Goal: Register for event/course

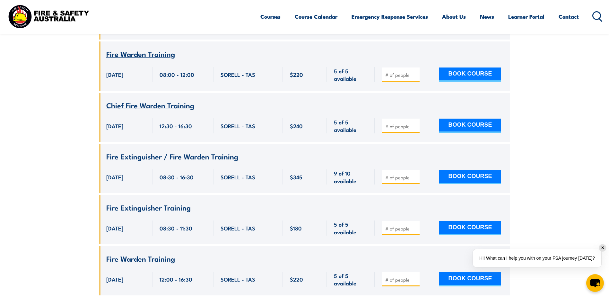
scroll to position [629, 0]
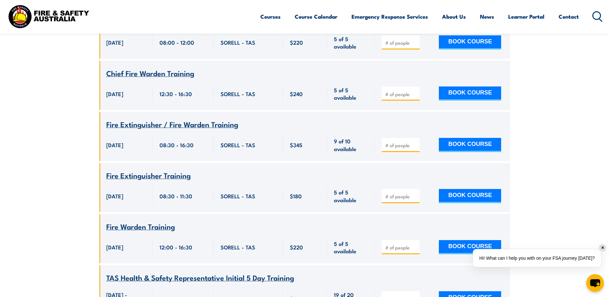
click at [139, 220] on span "Fire Warden Training" at bounding box center [140, 225] width 69 height 11
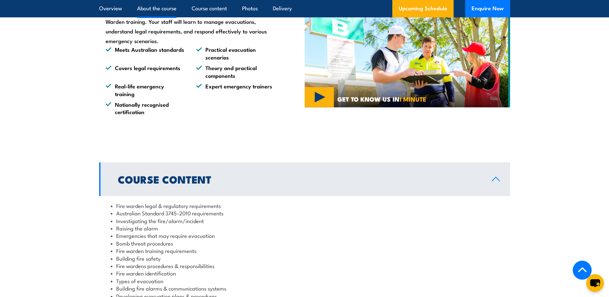
scroll to position [642, 0]
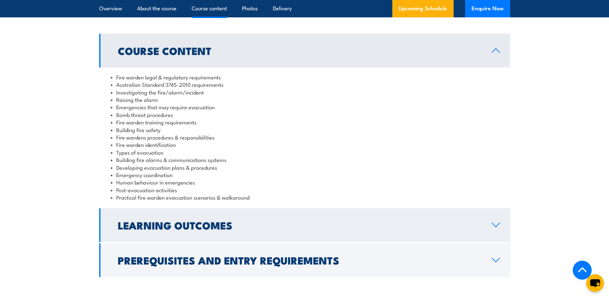
click at [250, 233] on link "Learning Outcomes" at bounding box center [304, 225] width 411 height 34
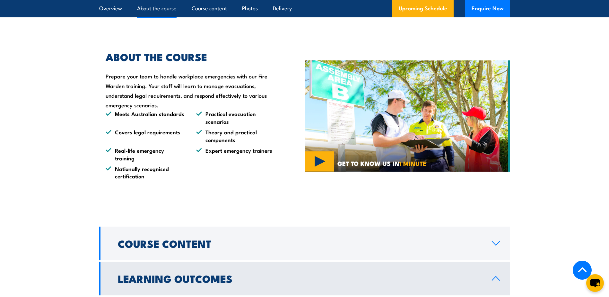
scroll to position [513, 0]
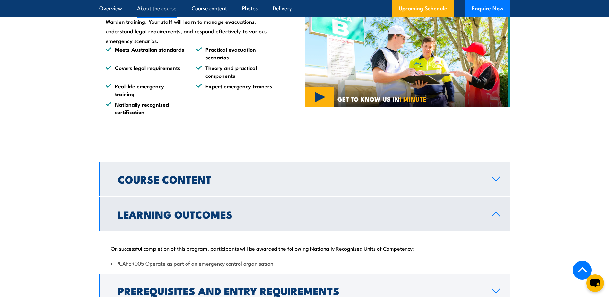
click at [202, 183] on h2 "Course Content" at bounding box center [300, 178] width 364 height 9
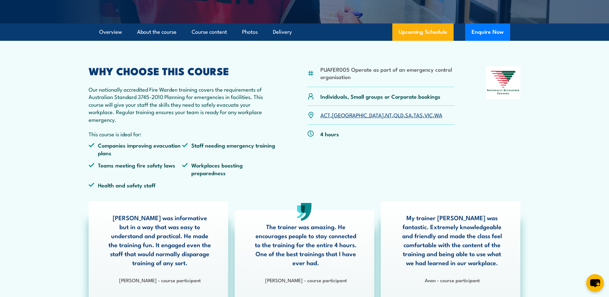
scroll to position [0, 0]
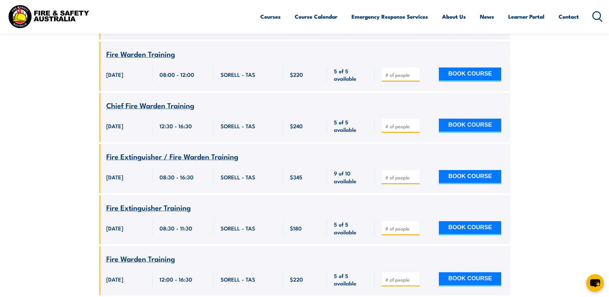
scroll to position [629, 0]
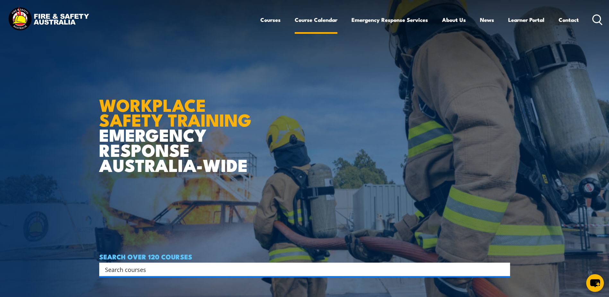
click at [314, 19] on link "Course Calendar" at bounding box center [316, 19] width 43 height 17
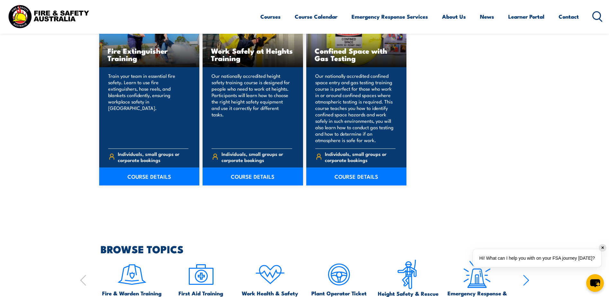
scroll to position [546, 0]
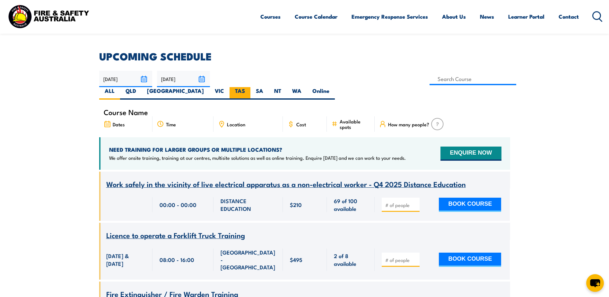
click at [250, 87] on label "TAS" at bounding box center [239, 93] width 21 height 13
click at [249, 87] on input "TAS" at bounding box center [247, 89] width 4 height 4
radio input "true"
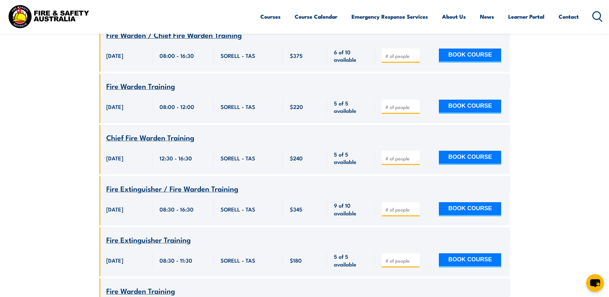
scroll to position [629, 0]
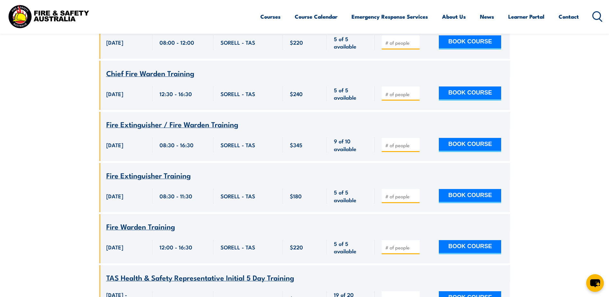
click at [69, 124] on section "UPCOMING SCHEDULE [DATE] [DATE]" at bounding box center [304, 81] width 609 height 996
